Goal: Task Accomplishment & Management: Use online tool/utility

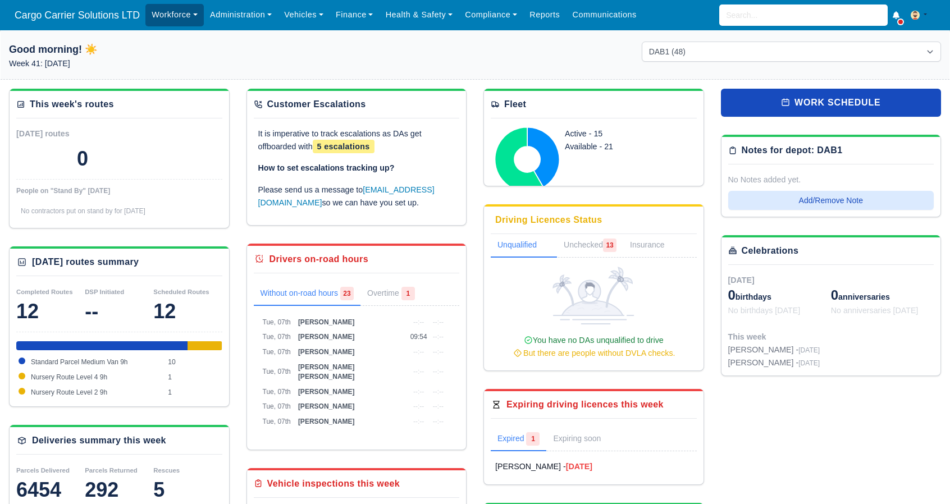
click at [171, 13] on link "Workforce" at bounding box center [174, 15] width 58 height 22
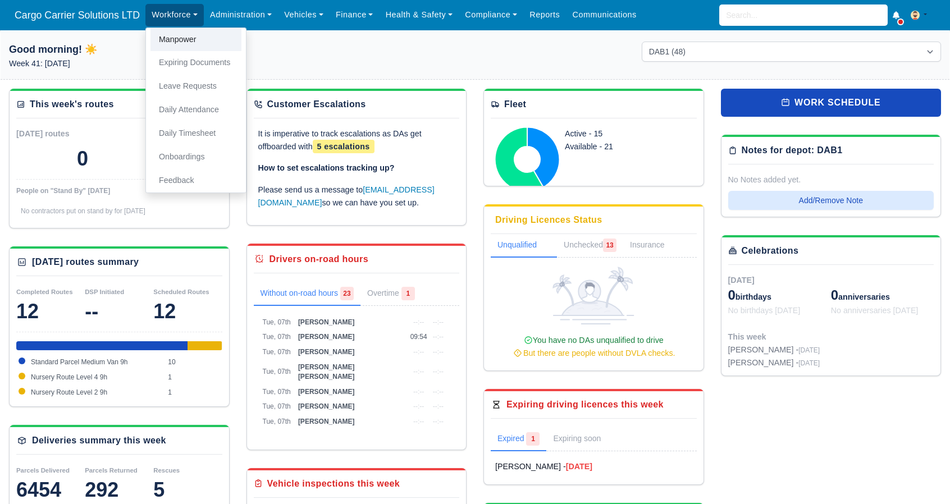
click at [173, 39] on link "Manpower" at bounding box center [195, 40] width 91 height 24
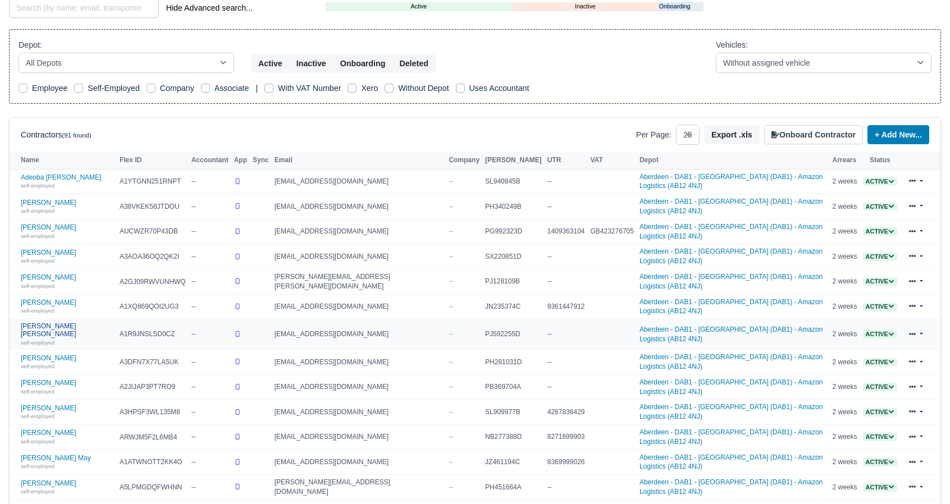
scroll to position [187, 0]
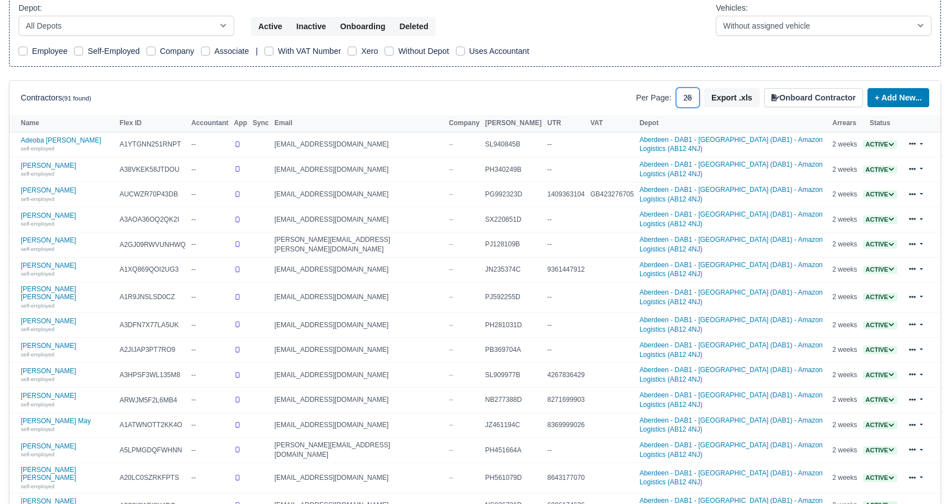
click at [694, 90] on select "10 25 50" at bounding box center [688, 98] width 24 height 20
select select "50"
click at [683, 88] on select "10 25 50" at bounding box center [688, 98] width 24 height 20
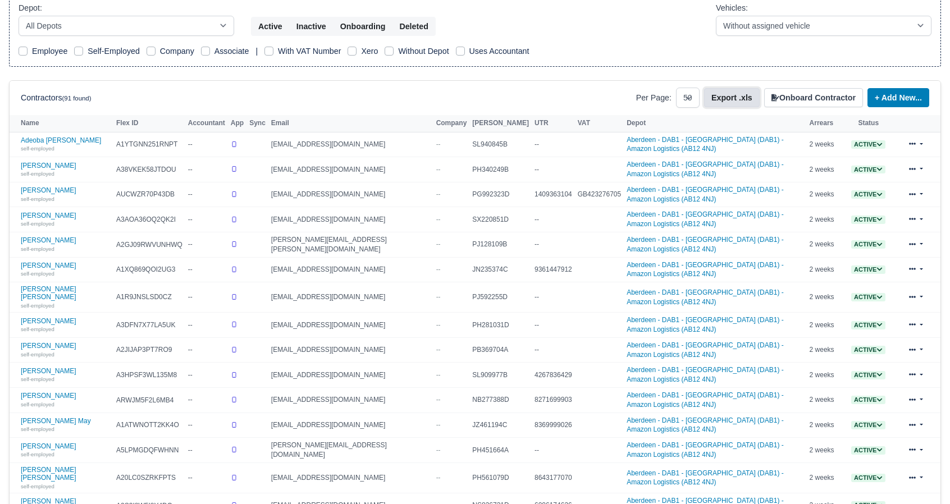
click at [737, 95] on button "Export .xls" at bounding box center [732, 97] width 56 height 19
